Goal: Information Seeking & Learning: Learn about a topic

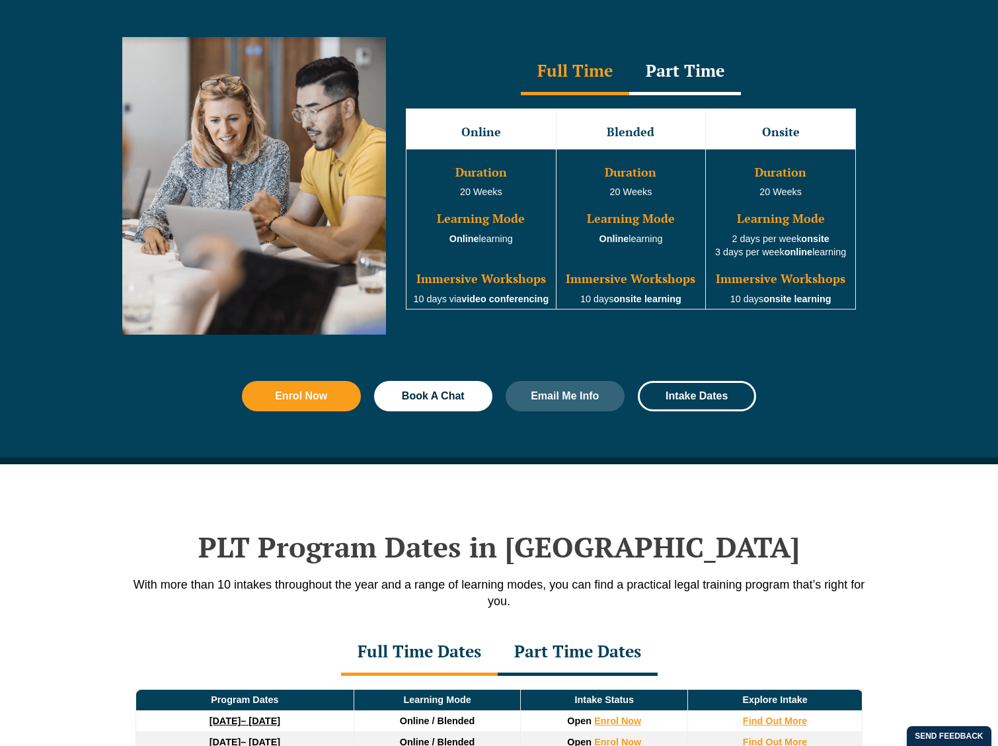
scroll to position [1323, 0]
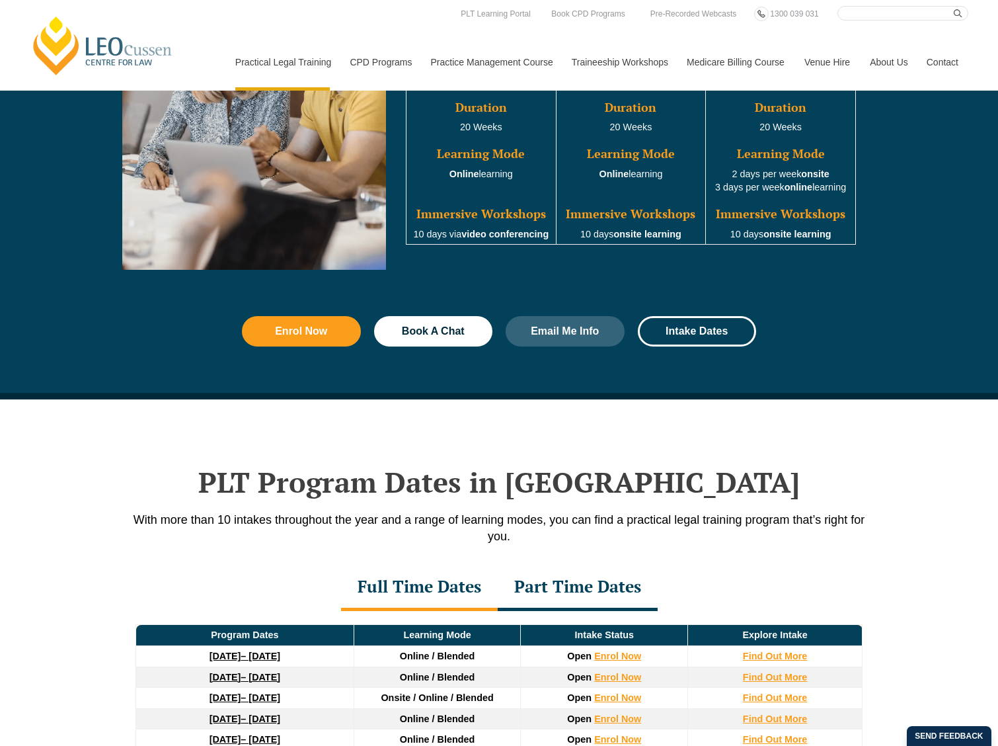
click at [653, 22] on nav "Practical Legal Training Our Practical Legal Training Program Program Dates & F…" at bounding box center [596, 55] width 743 height 70
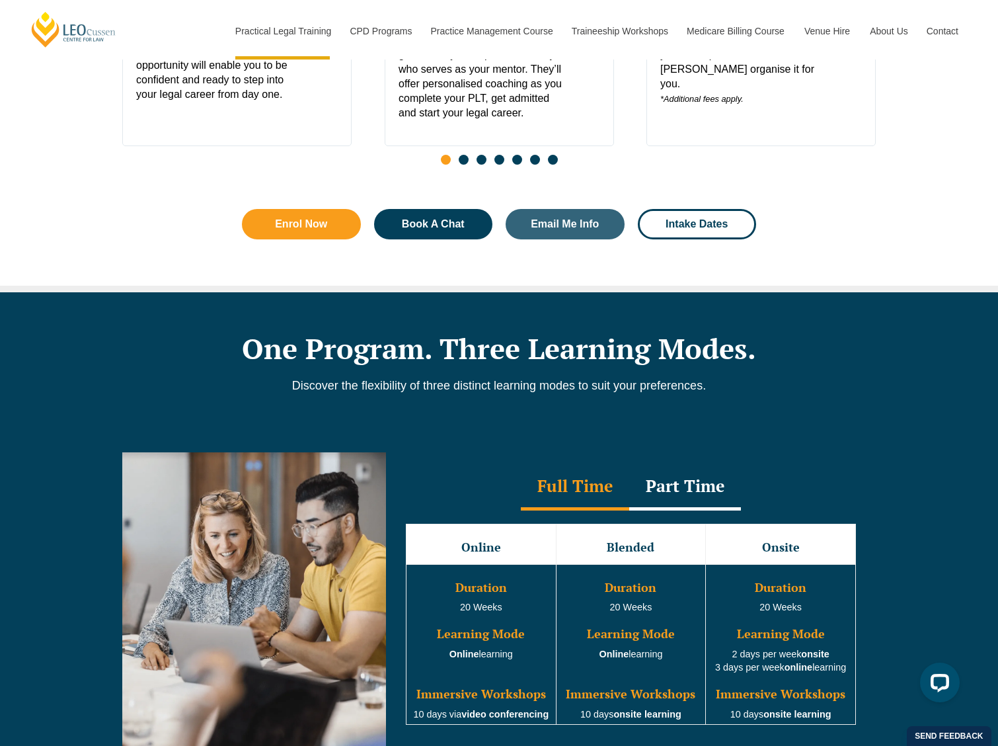
scroll to position [0, 0]
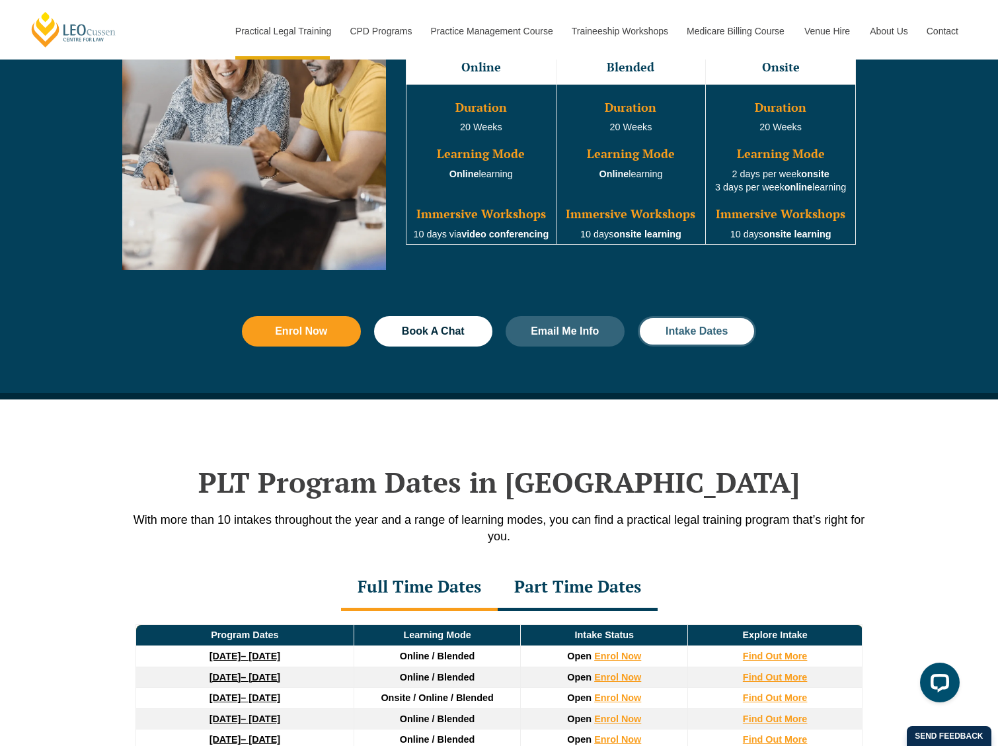
click at [704, 336] on span "Intake Dates" at bounding box center [697, 331] width 62 height 11
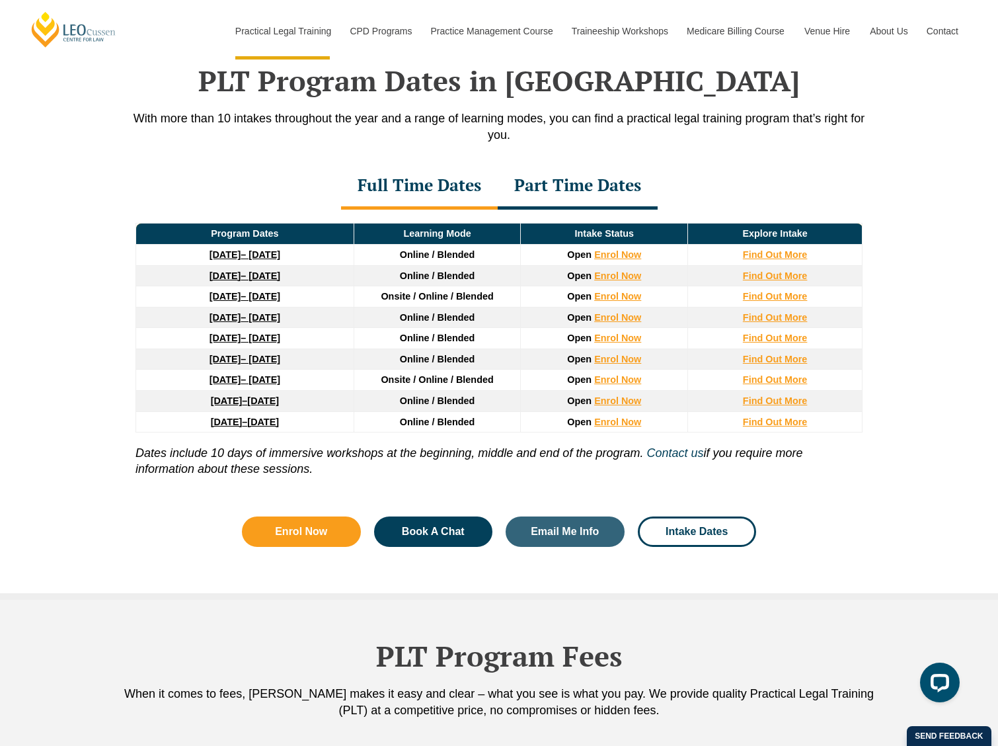
scroll to position [1725, 0]
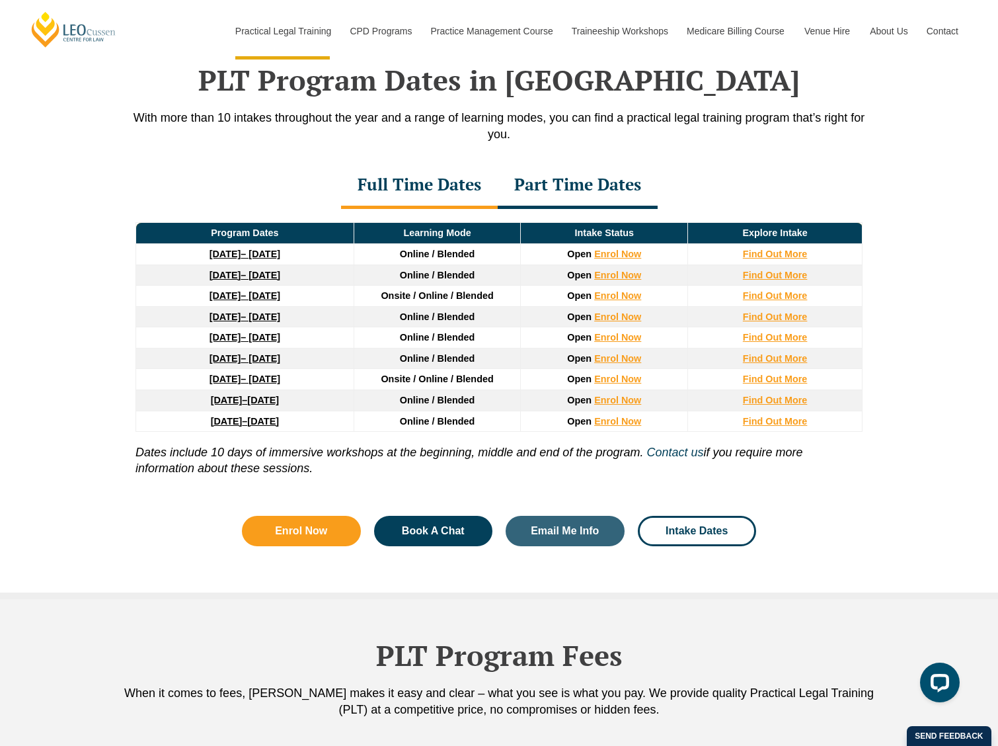
click at [559, 188] on div "Part Time Dates" at bounding box center [578, 186] width 160 height 46
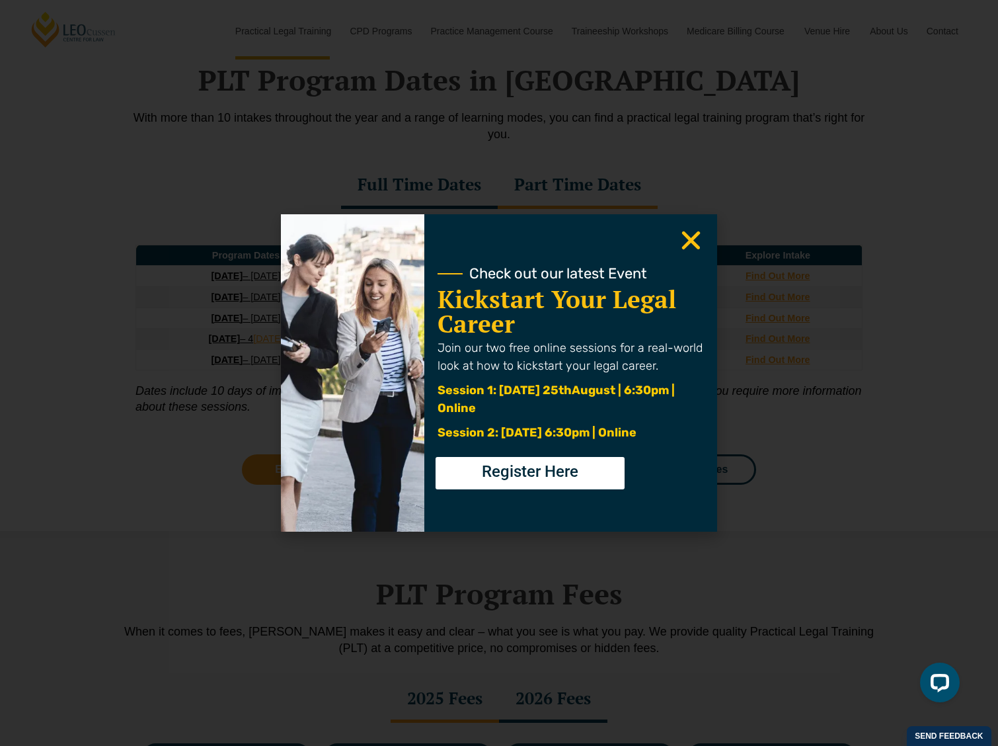
click at [684, 235] on use "Close" at bounding box center [691, 240] width 19 height 19
click at [678, 238] on div "Check out our latest Event Kickstart Your Legal Career Join our two free online…" at bounding box center [499, 372] width 436 height 317
click at [692, 235] on icon "Close" at bounding box center [691, 240] width 26 height 26
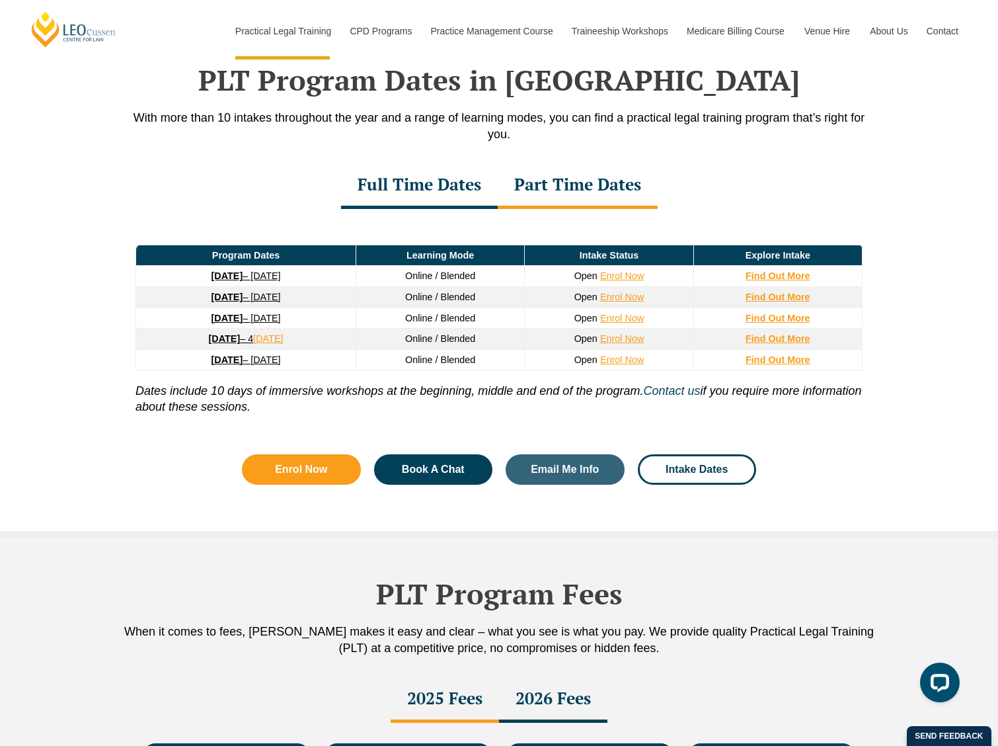
click at [458, 203] on div "Full Time Dates" at bounding box center [419, 186] width 157 height 46
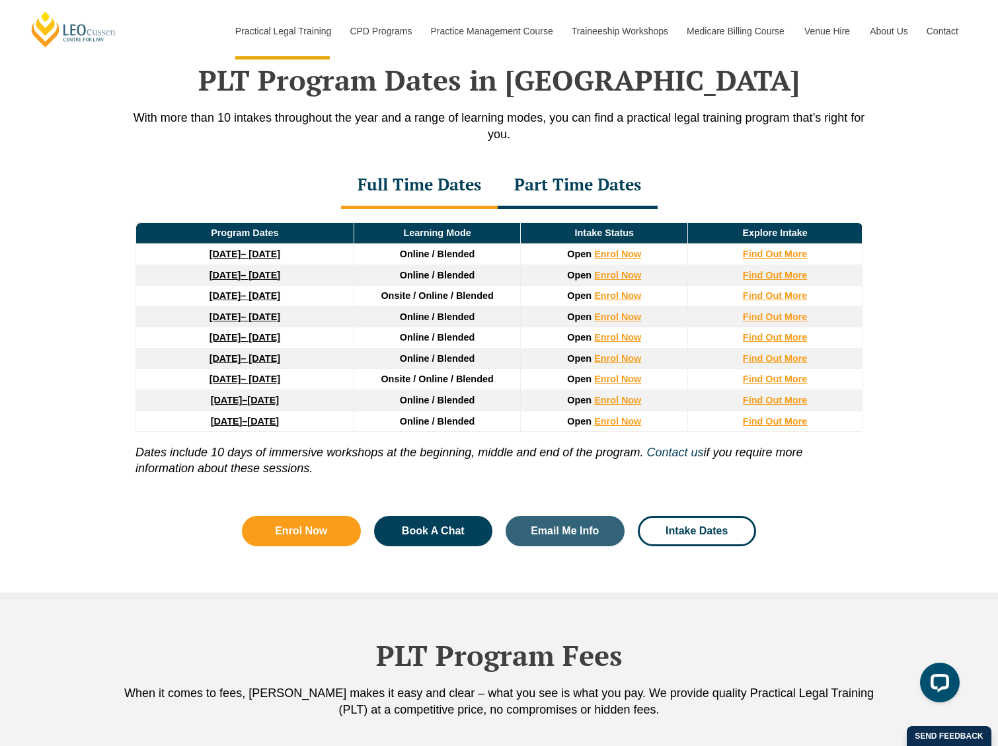
click at [384, 204] on div "Full Time Dates" at bounding box center [419, 186] width 157 height 46
click at [604, 197] on div "Part Time Dates" at bounding box center [578, 186] width 160 height 46
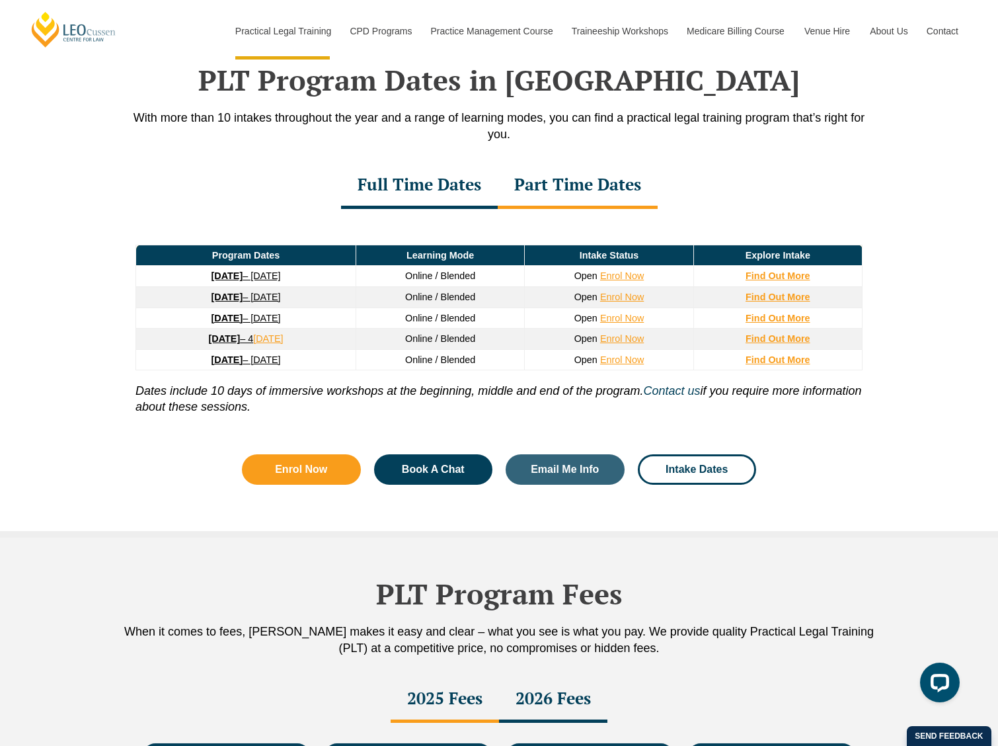
click at [463, 196] on div "Full Time Dates" at bounding box center [419, 186] width 157 height 46
